Goal: Navigation & Orientation: Understand site structure

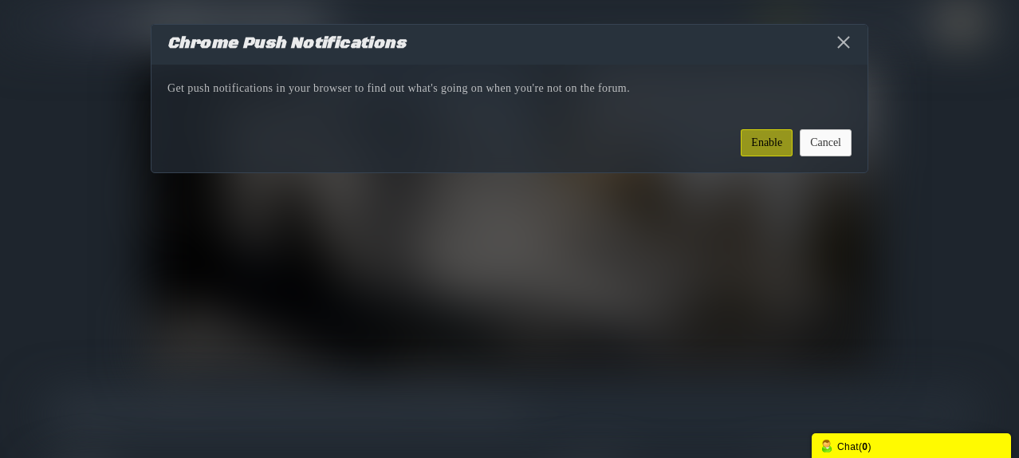
click at [830, 143] on button "Cancel" at bounding box center [826, 142] width 52 height 27
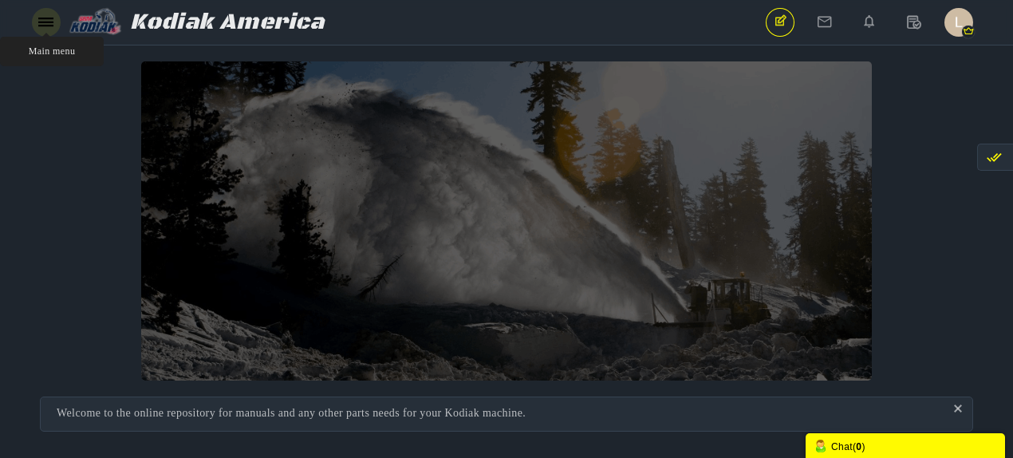
click at [41, 20] on icon at bounding box center [45, 22] width 15 height 14
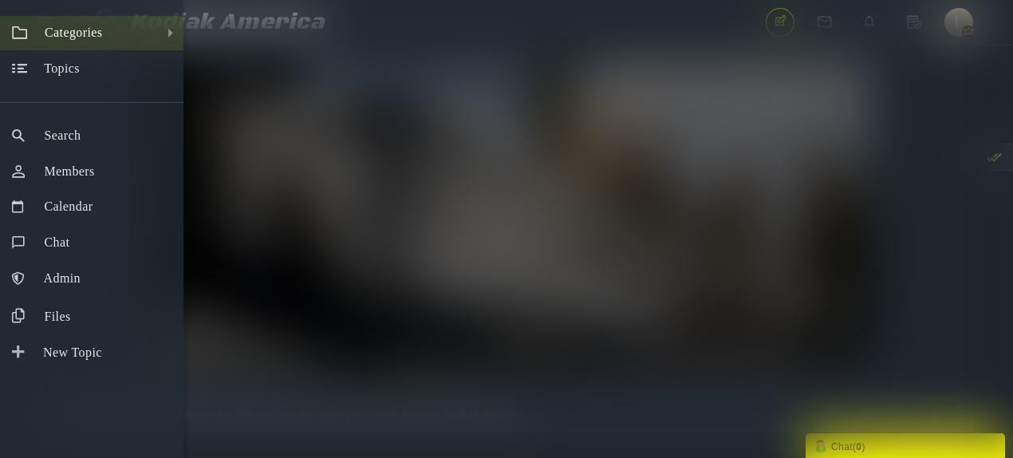
click at [152, 27] on link "All Categories Categories" at bounding box center [91, 33] width 183 height 34
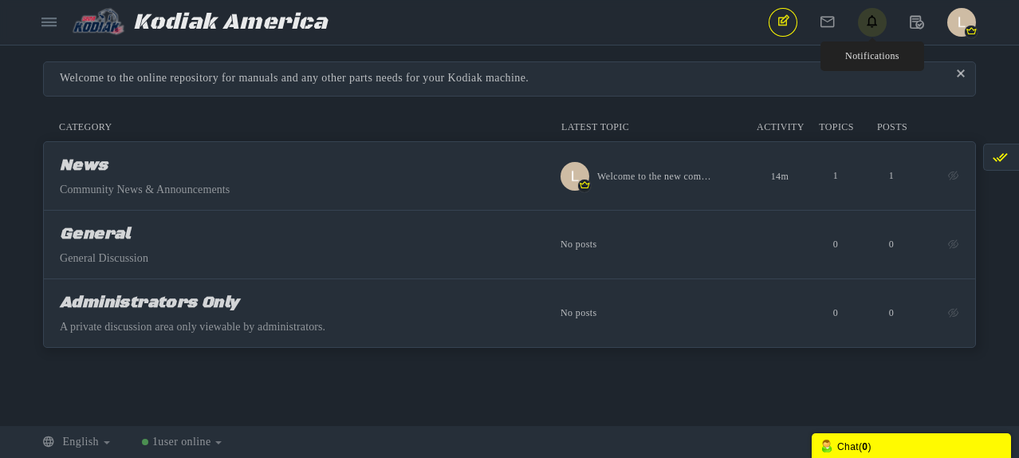
click at [877, 23] on icon at bounding box center [872, 21] width 29 height 27
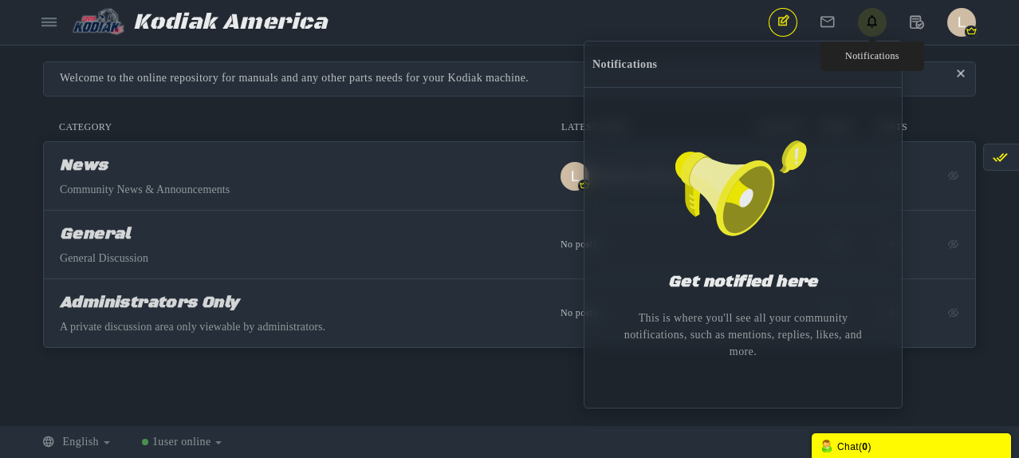
click at [877, 23] on icon at bounding box center [872, 21] width 29 height 27
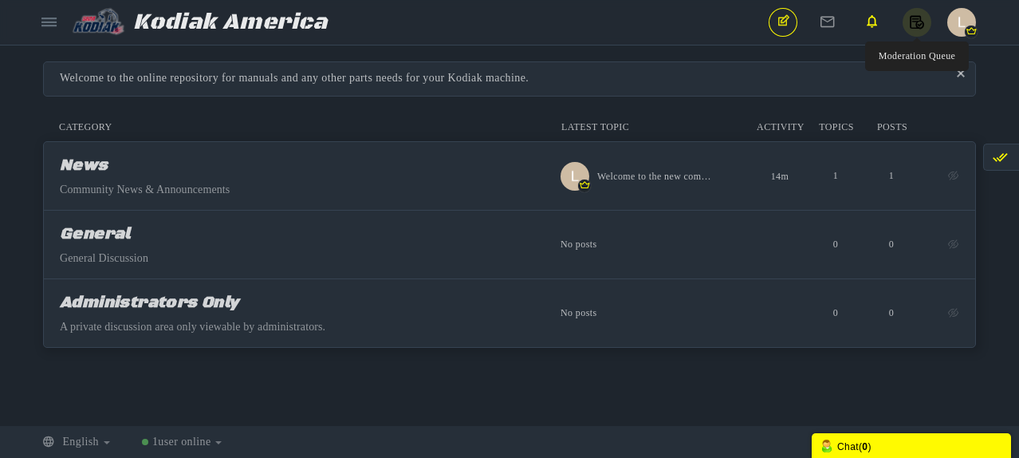
click at [911, 23] on icon at bounding box center [917, 21] width 29 height 27
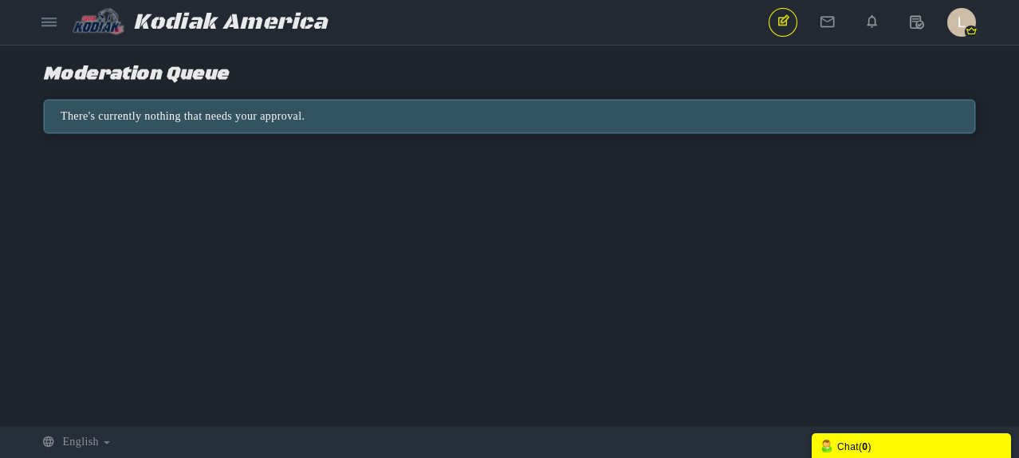
click at [911, 23] on icon at bounding box center [917, 21] width 29 height 27
click at [963, 23] on img "button" at bounding box center [961, 22] width 29 height 29
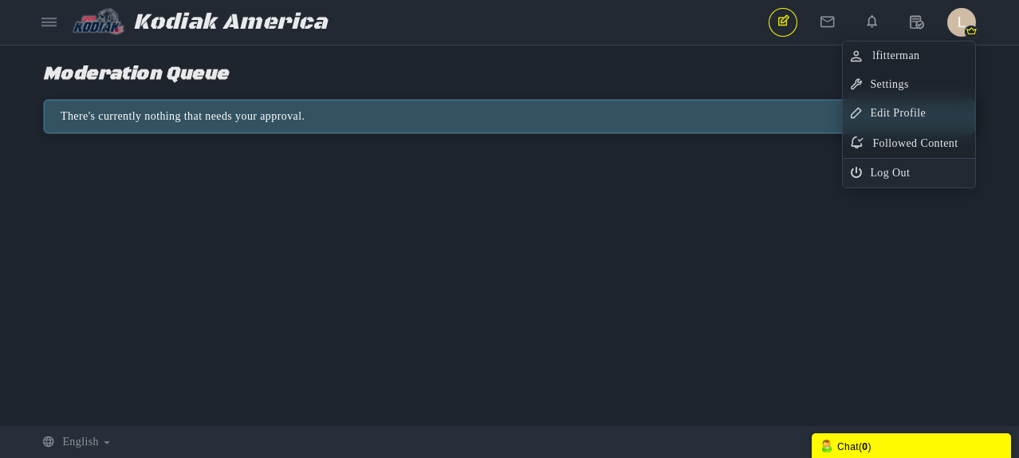
click at [963, 23] on img "button" at bounding box center [961, 22] width 29 height 29
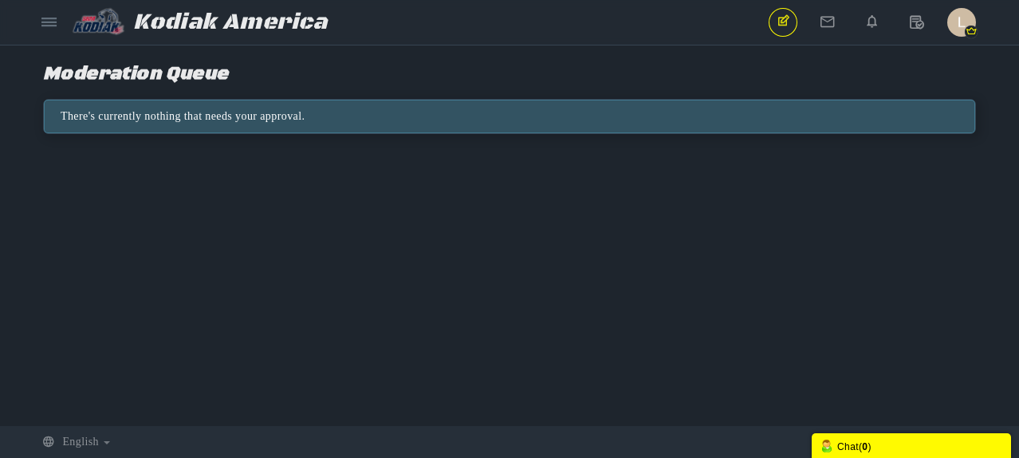
click at [78, 23] on img at bounding box center [102, 21] width 61 height 29
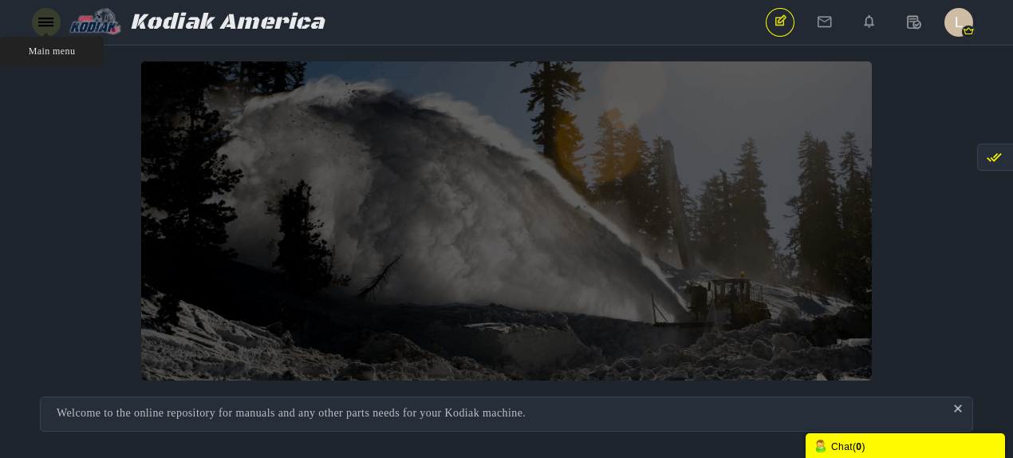
click at [39, 20] on icon at bounding box center [45, 22] width 15 height 14
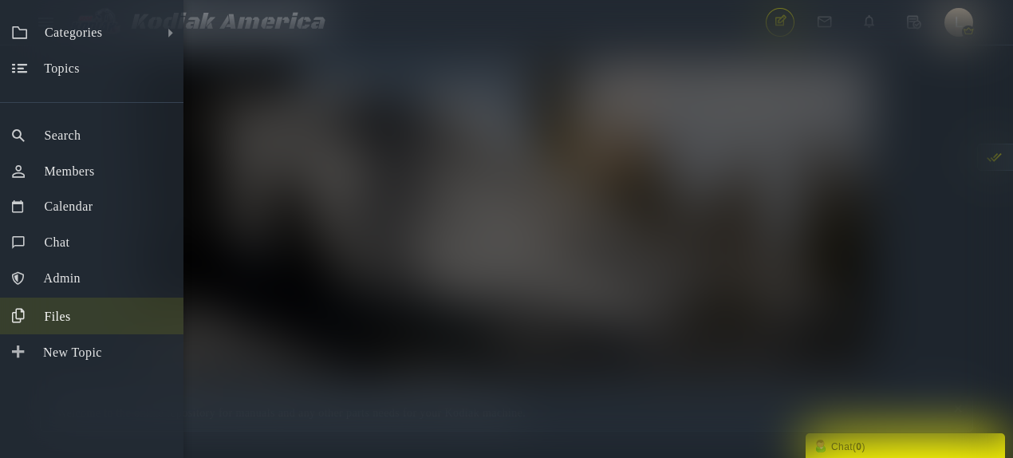
click at [41, 314] on link "Files" at bounding box center [91, 315] width 183 height 37
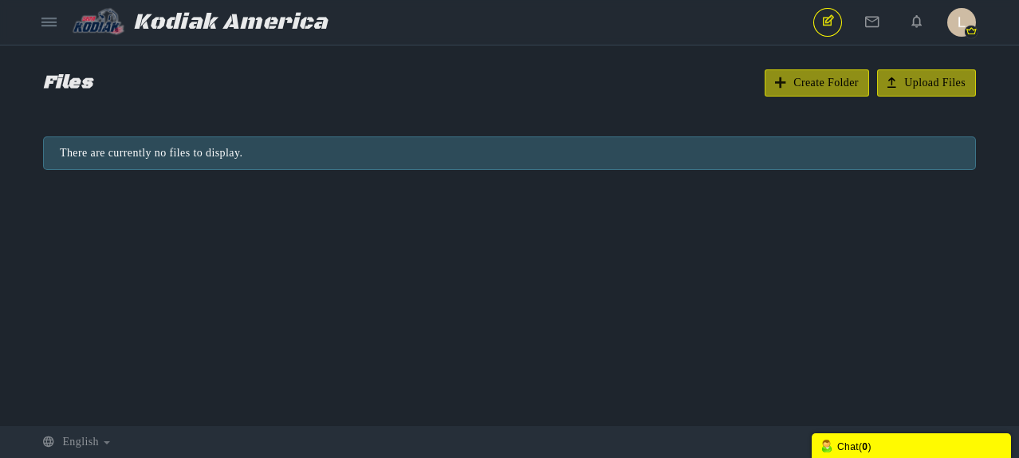
click at [433, 253] on div "Messages are turned off. Enable them to send or receive messages. Enable Messag…" at bounding box center [509, 235] width 1019 height 348
click at [47, 24] on icon at bounding box center [48, 22] width 15 height 14
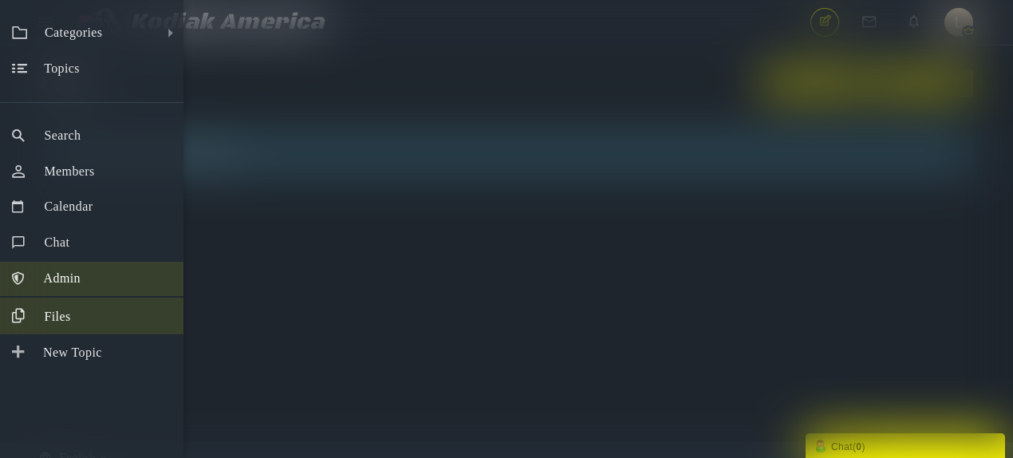
click at [67, 275] on span "Admin" at bounding box center [62, 278] width 37 height 14
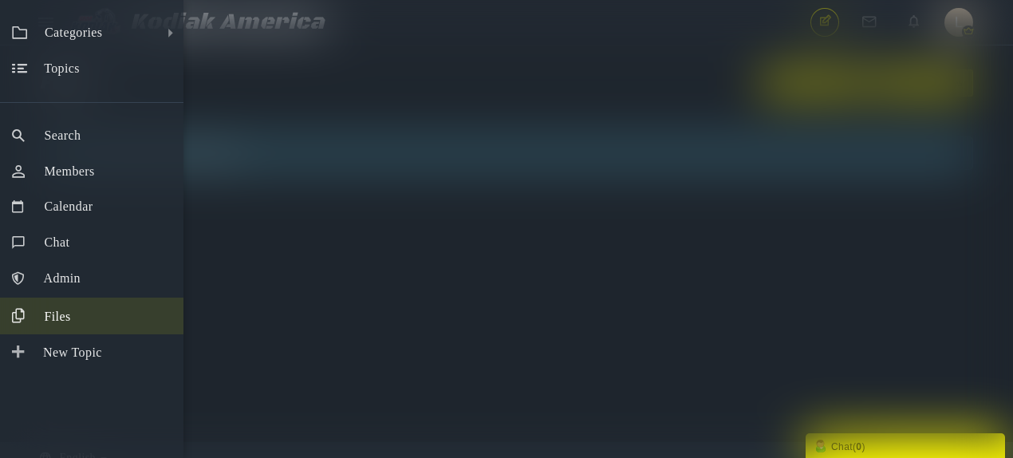
click at [313, 117] on div "Categories All Categories Categories News General Administrators Only Topics Se…" at bounding box center [506, 229] width 1013 height 458
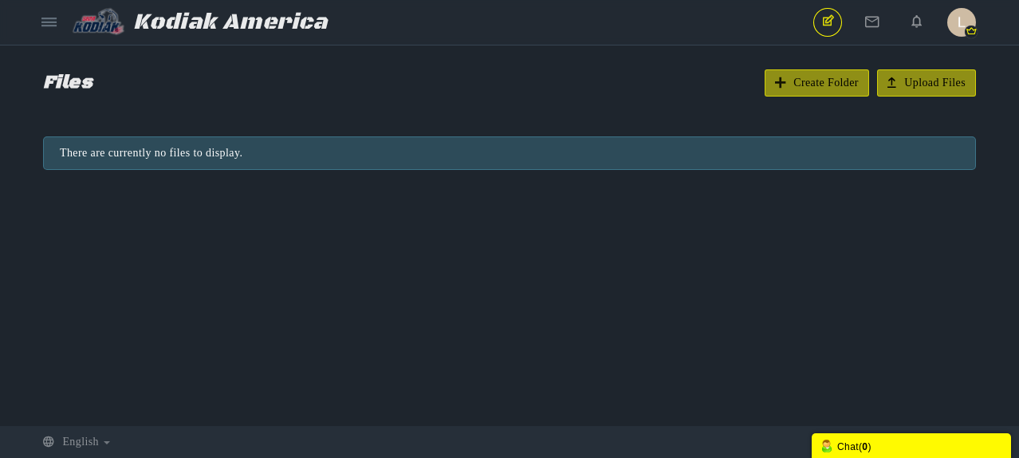
click at [111, 22] on img at bounding box center [102, 21] width 61 height 29
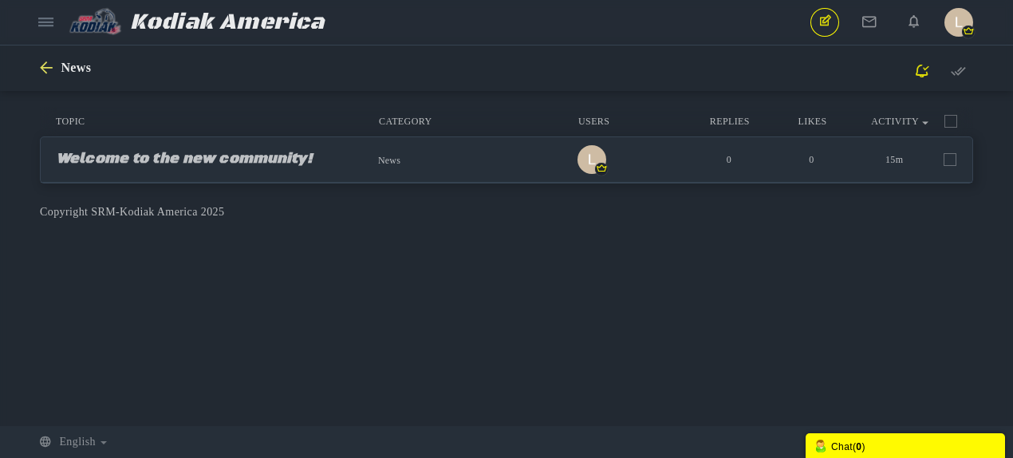
click at [45, 69] on icon at bounding box center [50, 68] width 21 height 14
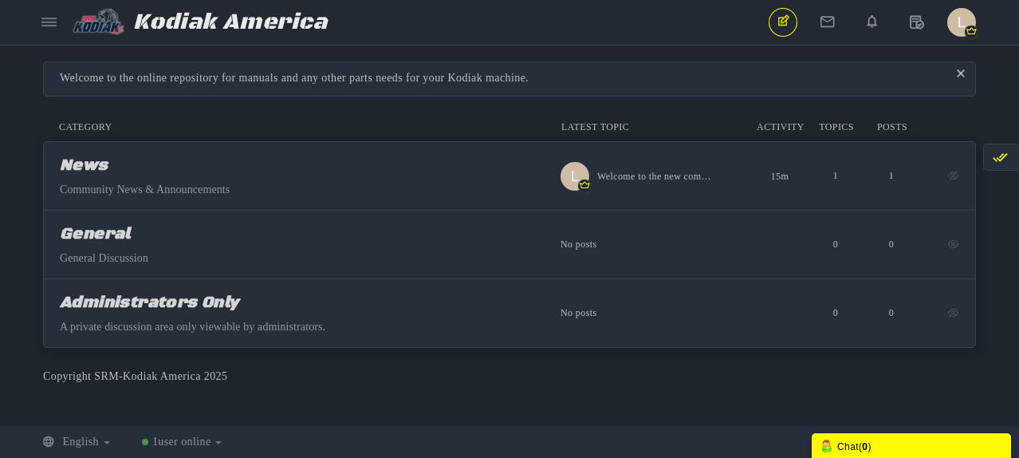
click at [104, 19] on img at bounding box center [102, 21] width 61 height 29
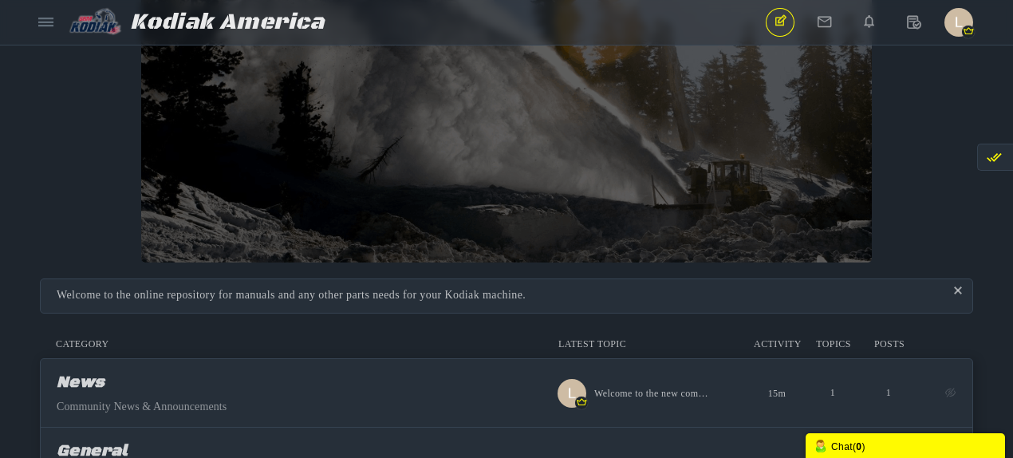
scroll to position [309, 0]
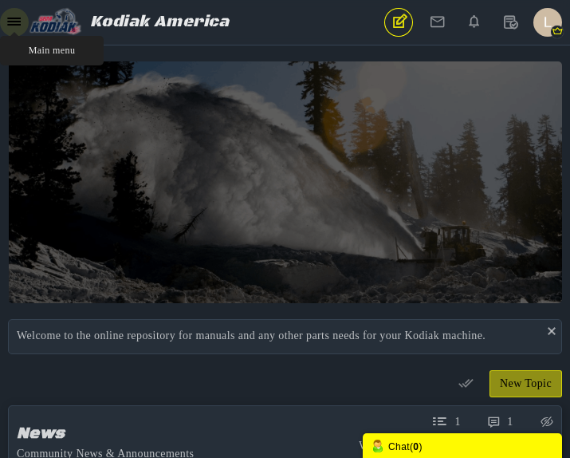
click at [10, 22] on icon at bounding box center [14, 22] width 14 height 12
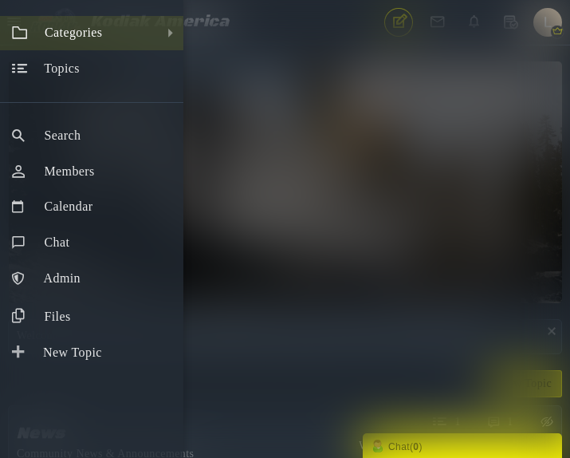
click at [95, 32] on span "Categories" at bounding box center [73, 33] width 57 height 14
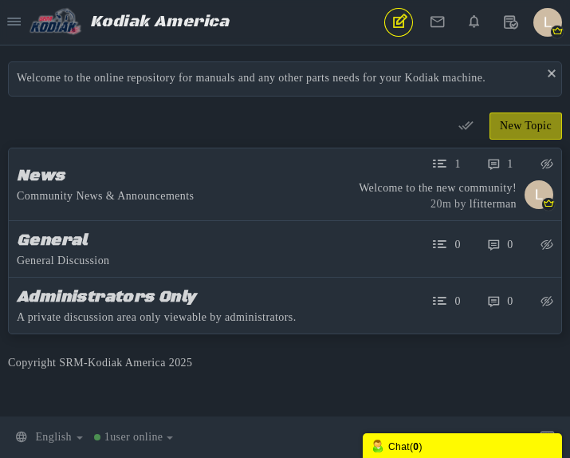
click at [215, 134] on div "New Topic Topics Categories Category Latest Topic Activity Activity Topics Post…" at bounding box center [285, 225] width 554 height 226
click at [27, 20] on link at bounding box center [14, 22] width 29 height 29
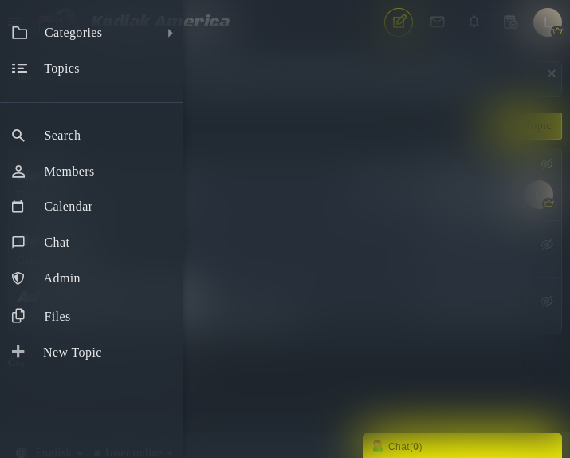
click at [317, 67] on div "Categories All Categories Categories News General Administrators Only Topics Se…" at bounding box center [285, 229] width 570 height 458
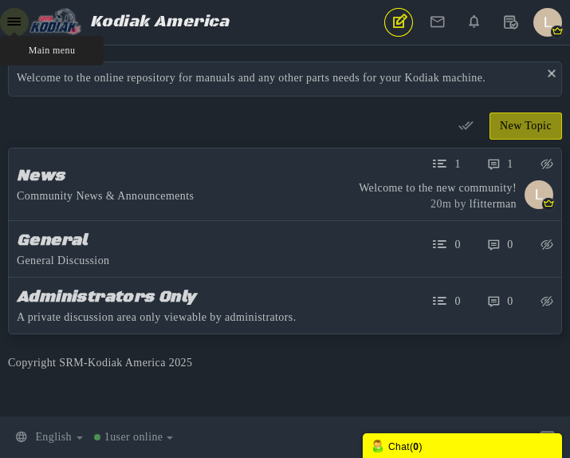
click at [10, 23] on icon at bounding box center [14, 22] width 14 height 12
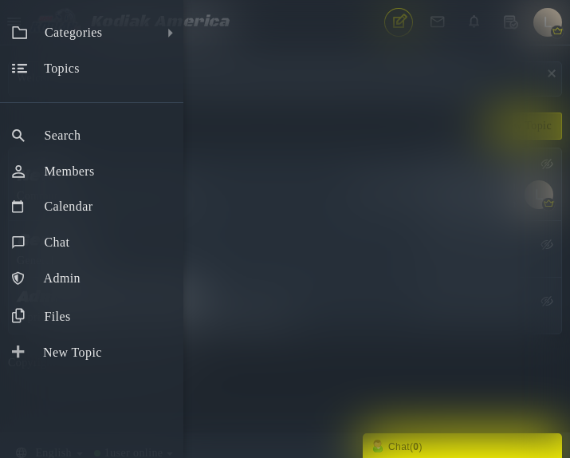
click at [305, 145] on div "Categories All Categories Categories News General Administrators Only Topics Se…" at bounding box center [285, 229] width 570 height 458
